Goal: Transaction & Acquisition: Purchase product/service

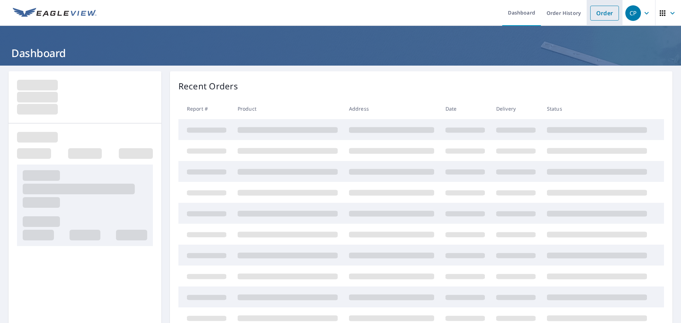
click at [596, 13] on link "Order" at bounding box center [604, 13] width 29 height 15
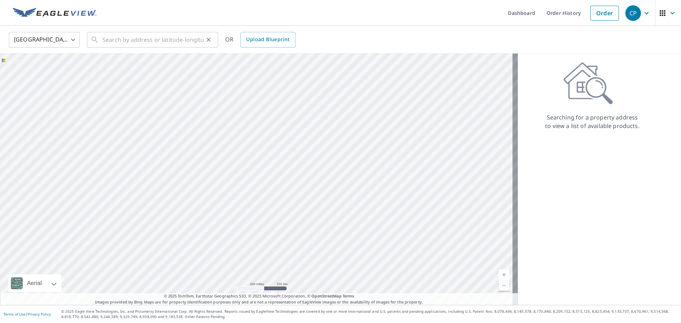
click at [101, 49] on div "United States [GEOGRAPHIC_DATA] ​ ​ OR Upload Blueprint" at bounding box center [340, 40] width 681 height 28
click at [101, 46] on div "​" at bounding box center [152, 40] width 131 height 16
paste input "[STREET_ADDRESS]"
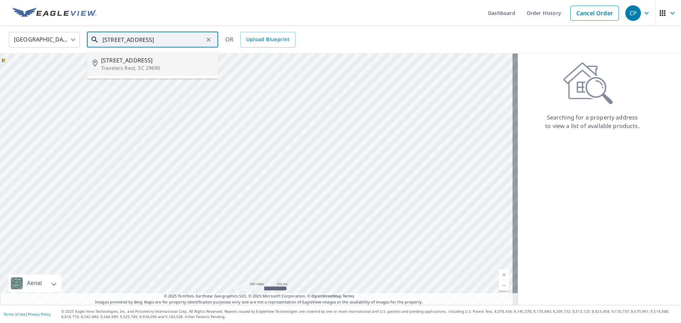
click at [135, 60] on span "[STREET_ADDRESS]" at bounding box center [156, 60] width 111 height 9
type input "[STREET_ADDRESS]"
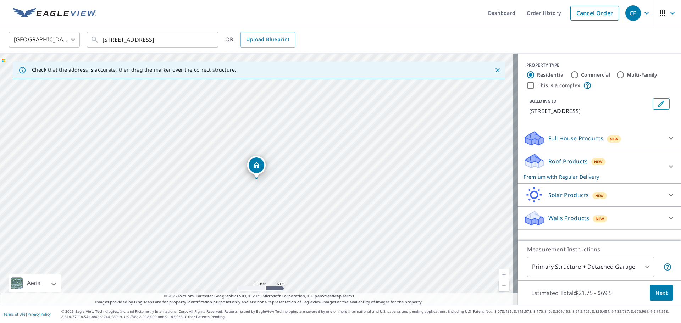
click at [659, 289] on span "Next" at bounding box center [662, 293] width 12 height 9
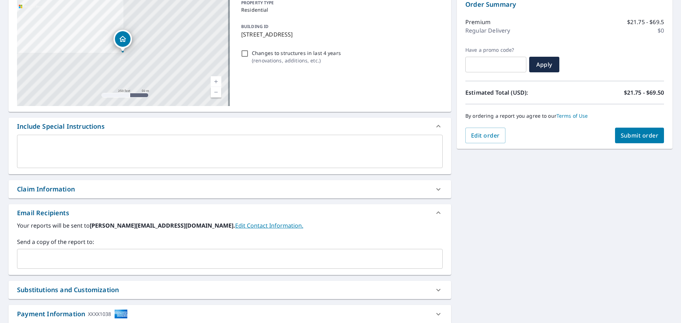
scroll to position [123, 0]
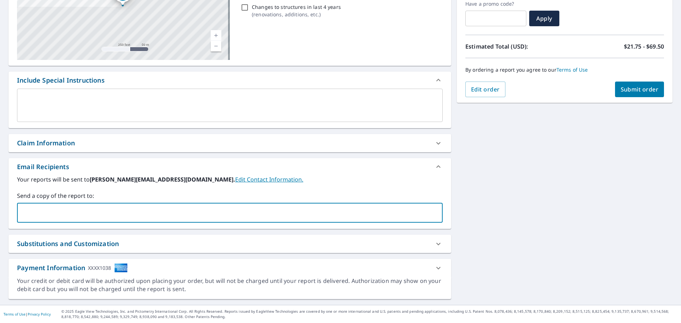
click at [138, 218] on input "text" at bounding box center [224, 212] width 409 height 13
paste input "[PERSON_NAME][EMAIL_ADDRESS][DOMAIN_NAME]"
type input "[PERSON_NAME][EMAIL_ADDRESS][DOMAIN_NAME]"
click at [516, 219] on div "[STREET_ADDRESS] Aerial Road A standard road map Aerial A detailed look from ab…" at bounding box center [340, 123] width 681 height 363
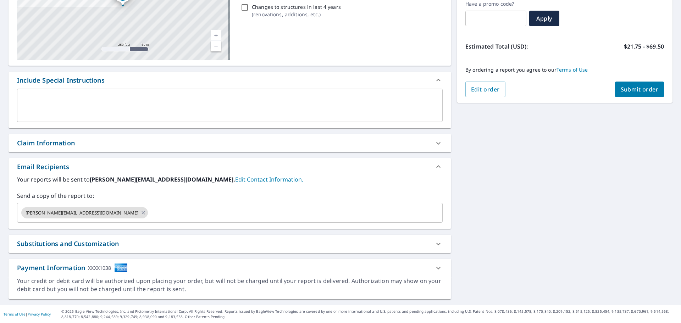
click at [621, 89] on span "Submit order" at bounding box center [640, 89] width 38 height 8
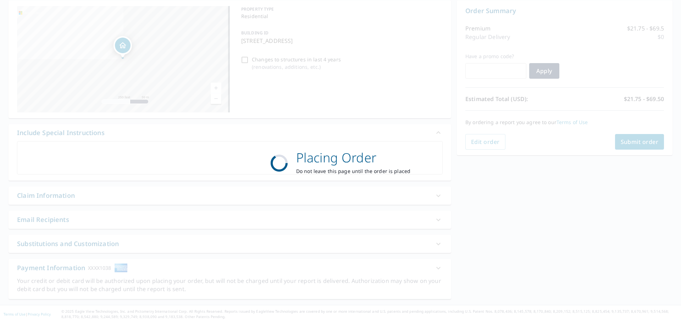
scroll to position [71, 0]
